Goal: Task Accomplishment & Management: Complete application form

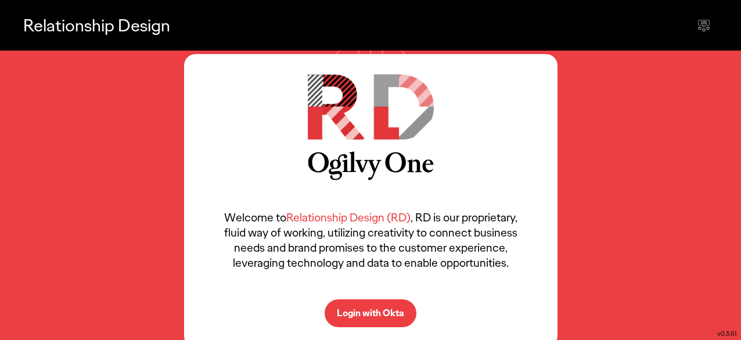
click at [359, 314] on p "Login with Okta" at bounding box center [370, 313] width 67 height 9
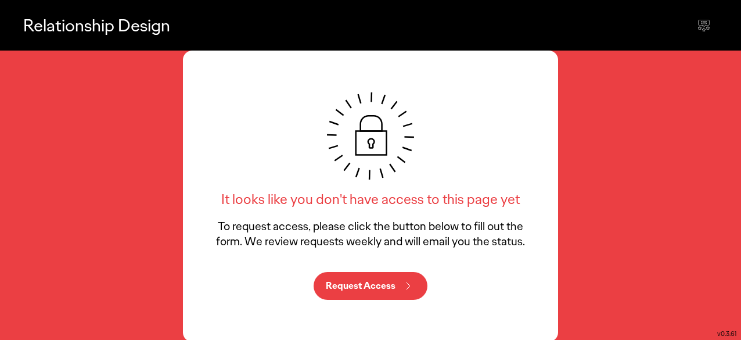
click at [376, 284] on p "Request Access" at bounding box center [361, 285] width 70 height 9
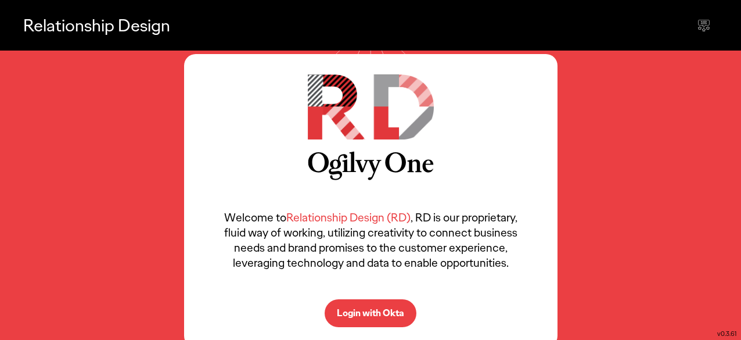
click at [378, 303] on button "Login with Okta" at bounding box center [371, 313] width 92 height 28
click at [378, 313] on p "Login with Okta" at bounding box center [370, 313] width 67 height 9
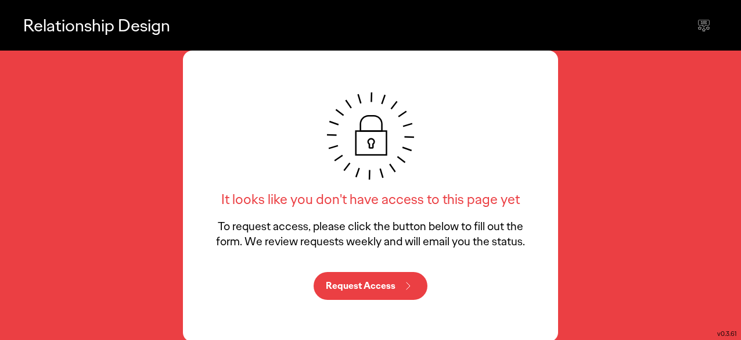
click at [385, 289] on p "Request Access" at bounding box center [361, 285] width 70 height 9
click at [514, 178] on div "It looks like you don't have access to this page yet To request access, please …" at bounding box center [371, 170] width 316 height 156
